Goal: Transaction & Acquisition: Book appointment/travel/reservation

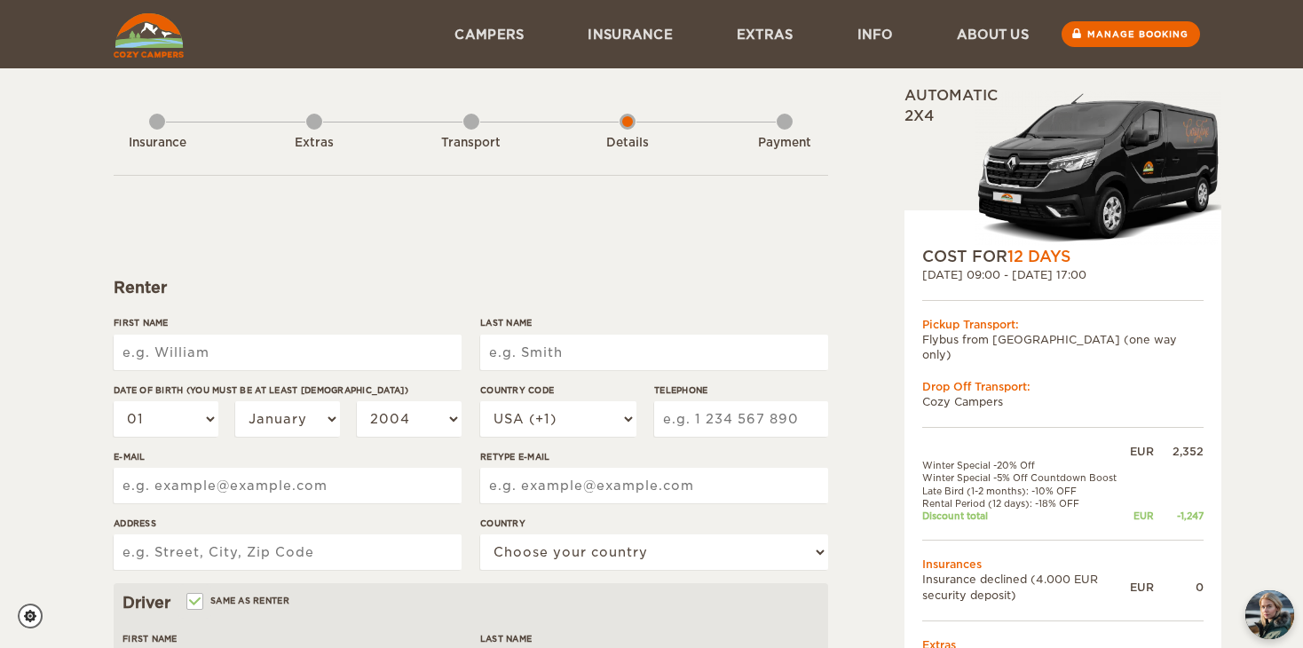
click at [159, 121] on div "Insurance" at bounding box center [157, 139] width 16 height 71
click at [151, 28] on img at bounding box center [149, 35] width 70 height 44
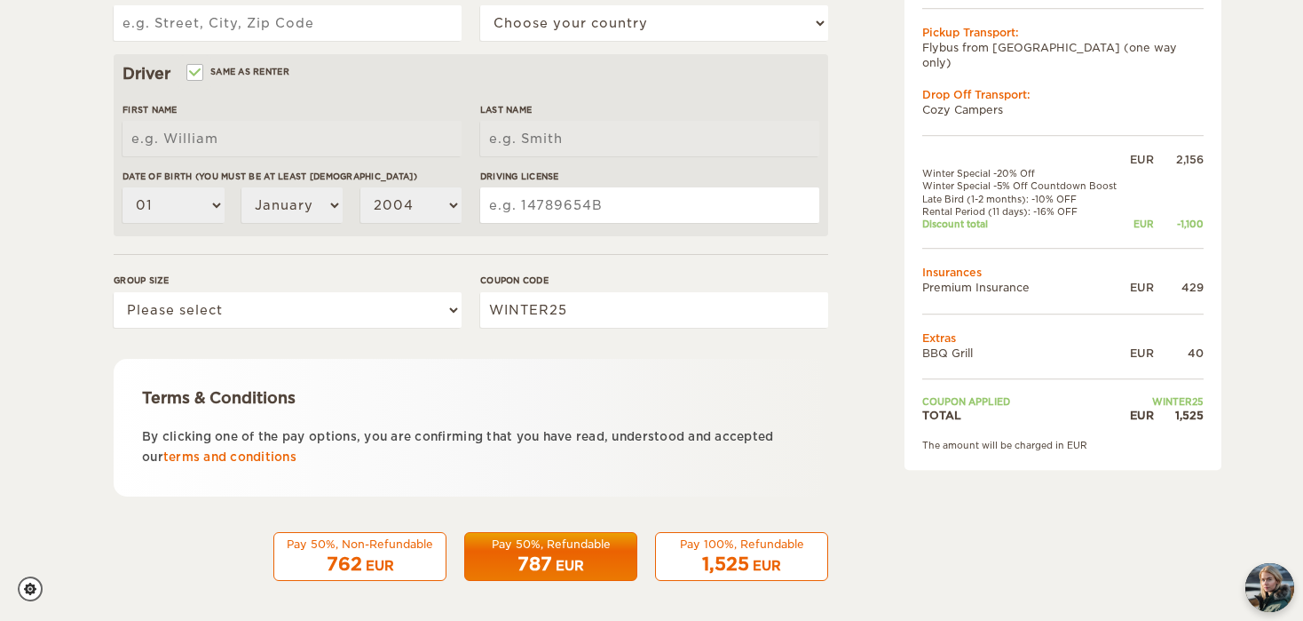
scroll to position [533, 0]
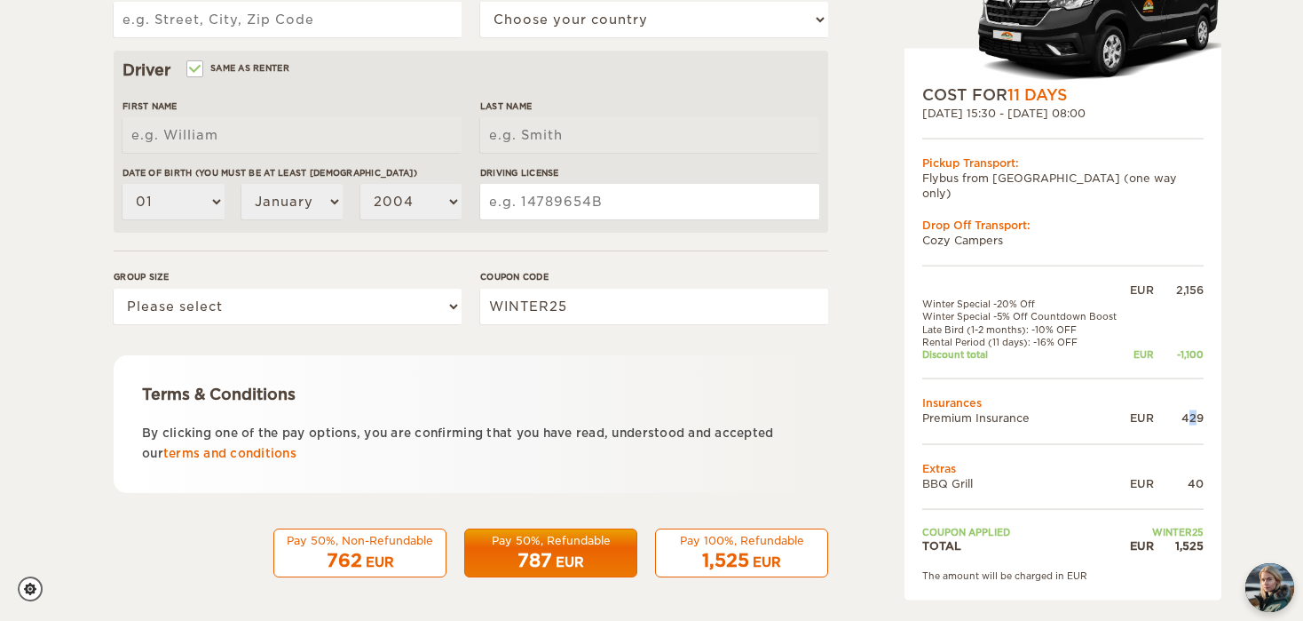
click at [1199, 410] on div "429" at bounding box center [1179, 417] width 50 height 15
click at [976, 425] on td at bounding box center [1062, 442] width 281 height 35
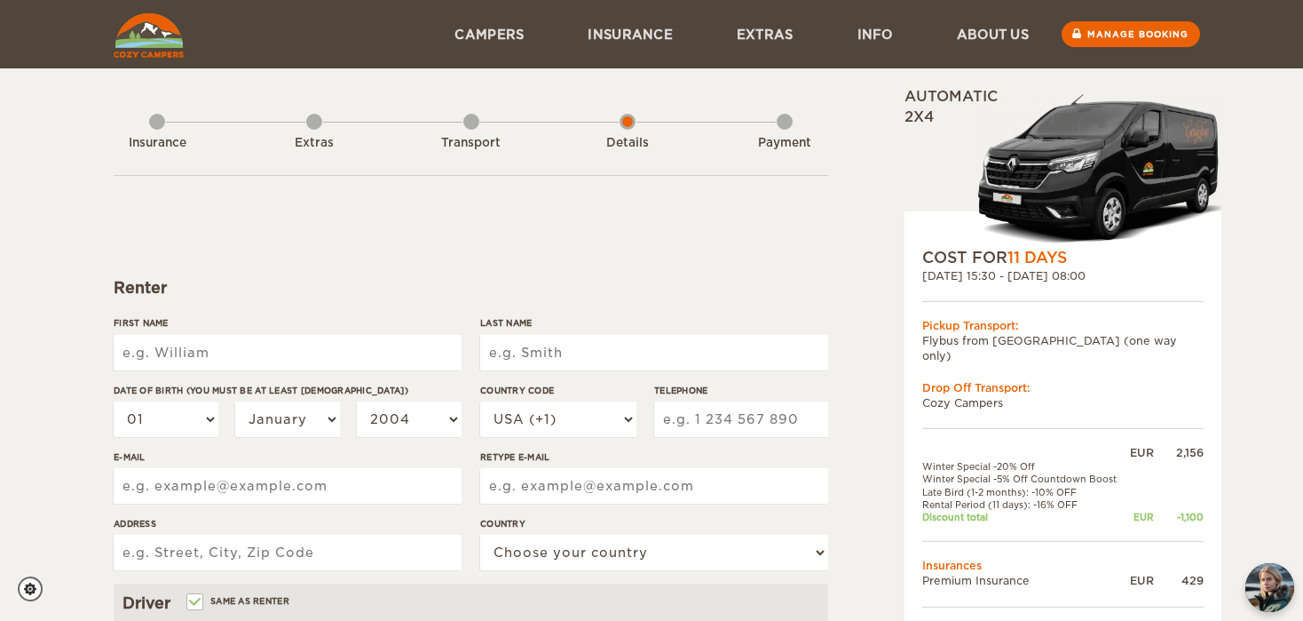
scroll to position [0, 0]
click at [306, 134] on div "Extras" at bounding box center [314, 139] width 16 height 71
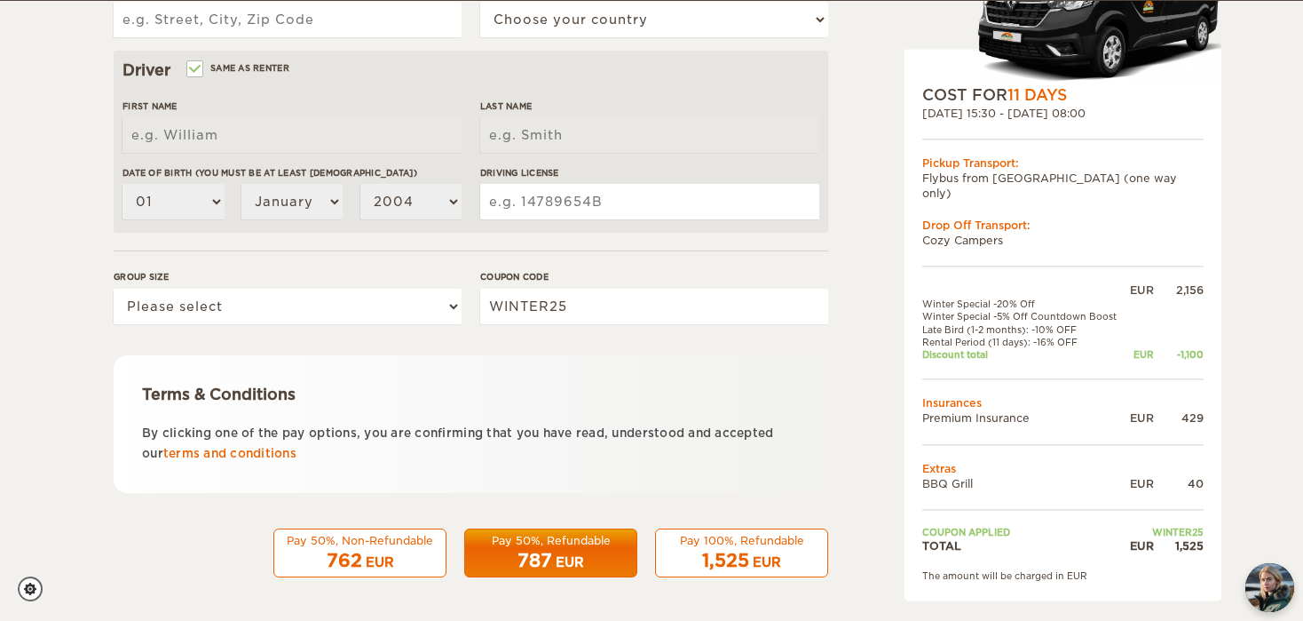
scroll to position [533, 0]
